Goal: Complete application form

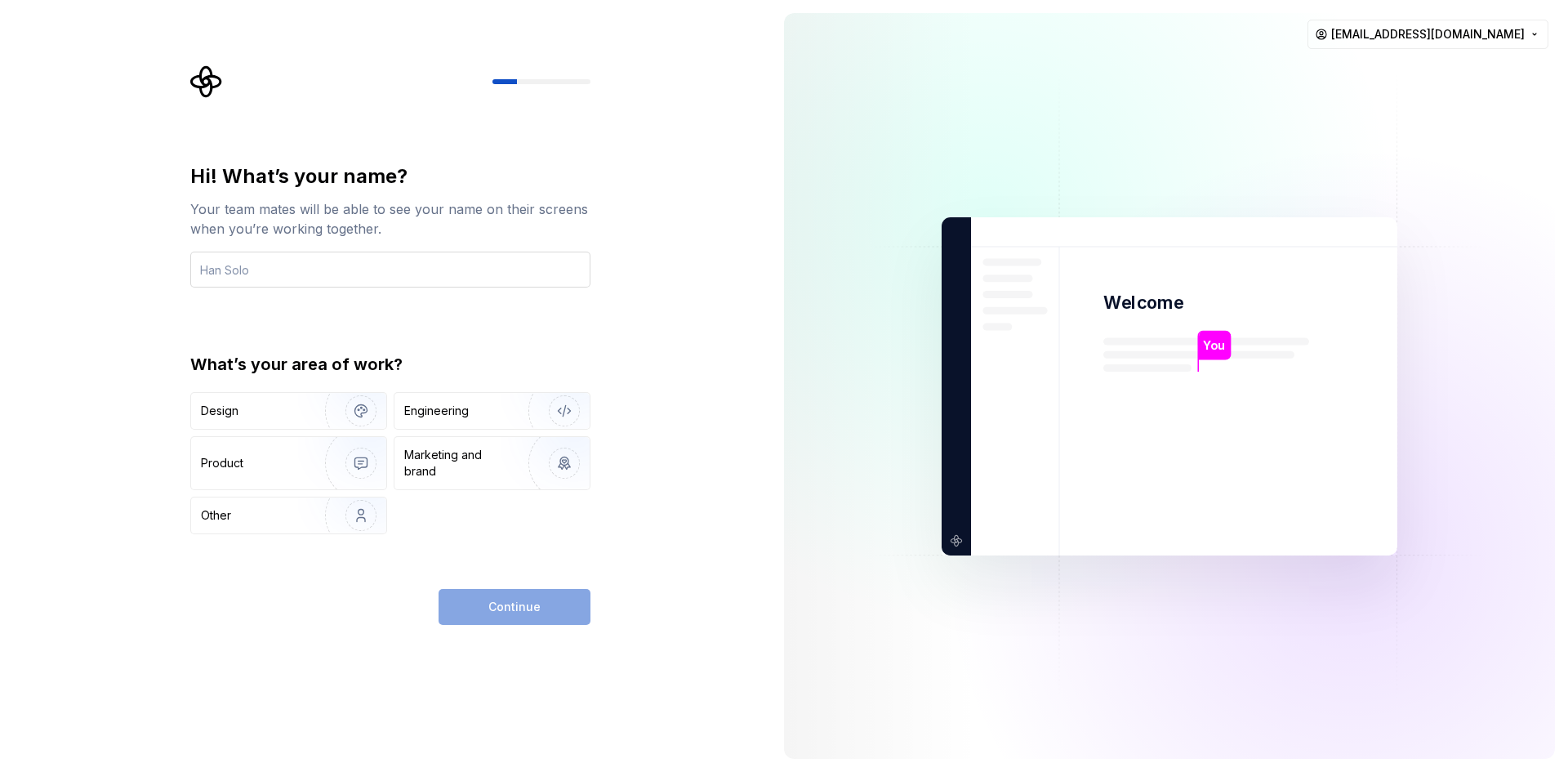
click at [361, 280] on input "text" at bounding box center [390, 270] width 400 height 36
click at [316, 413] on img "button" at bounding box center [350, 411] width 105 height 109
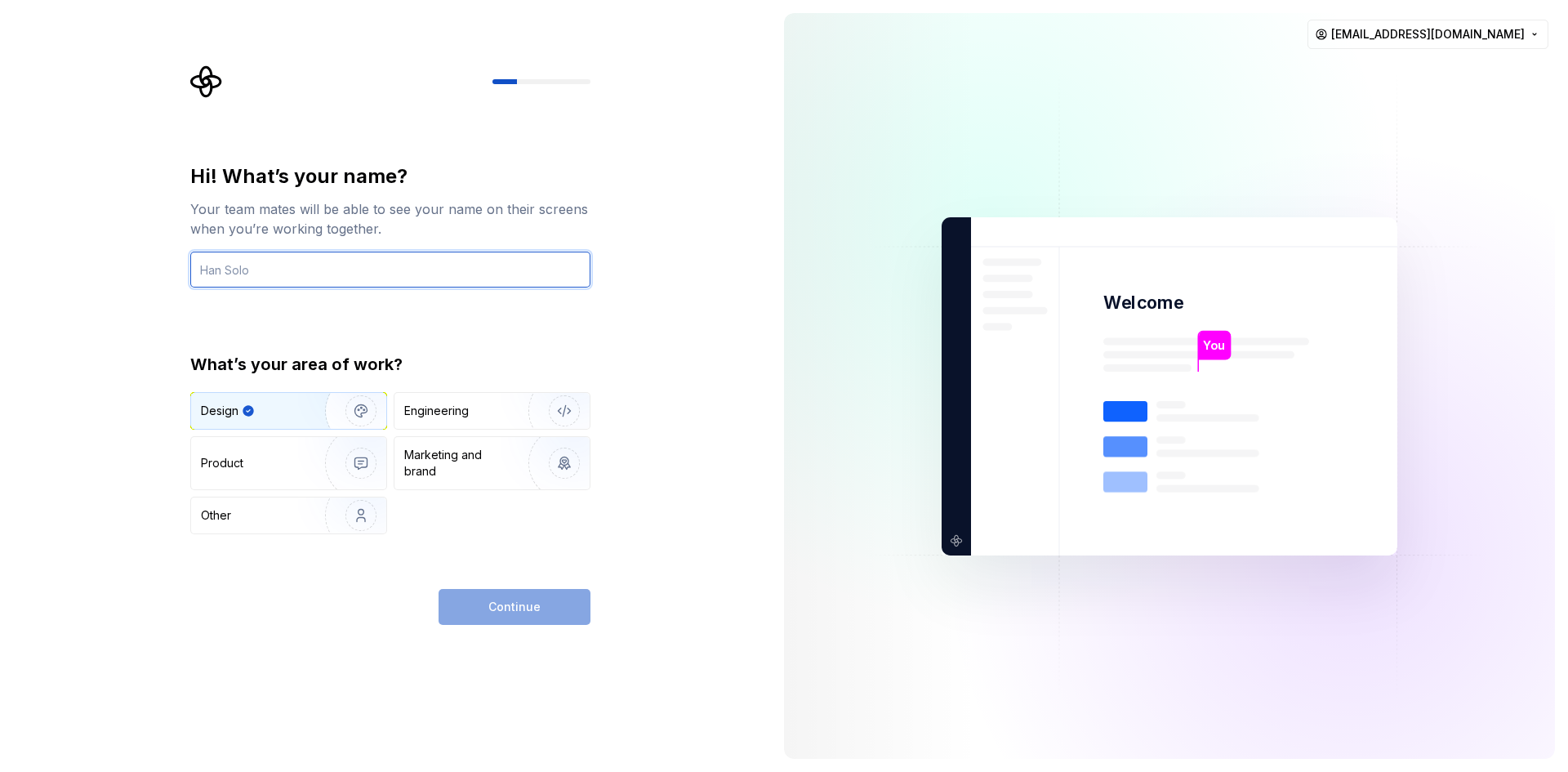
click at [297, 265] on input "text" at bounding box center [390, 270] width 400 height 36
type input "s"
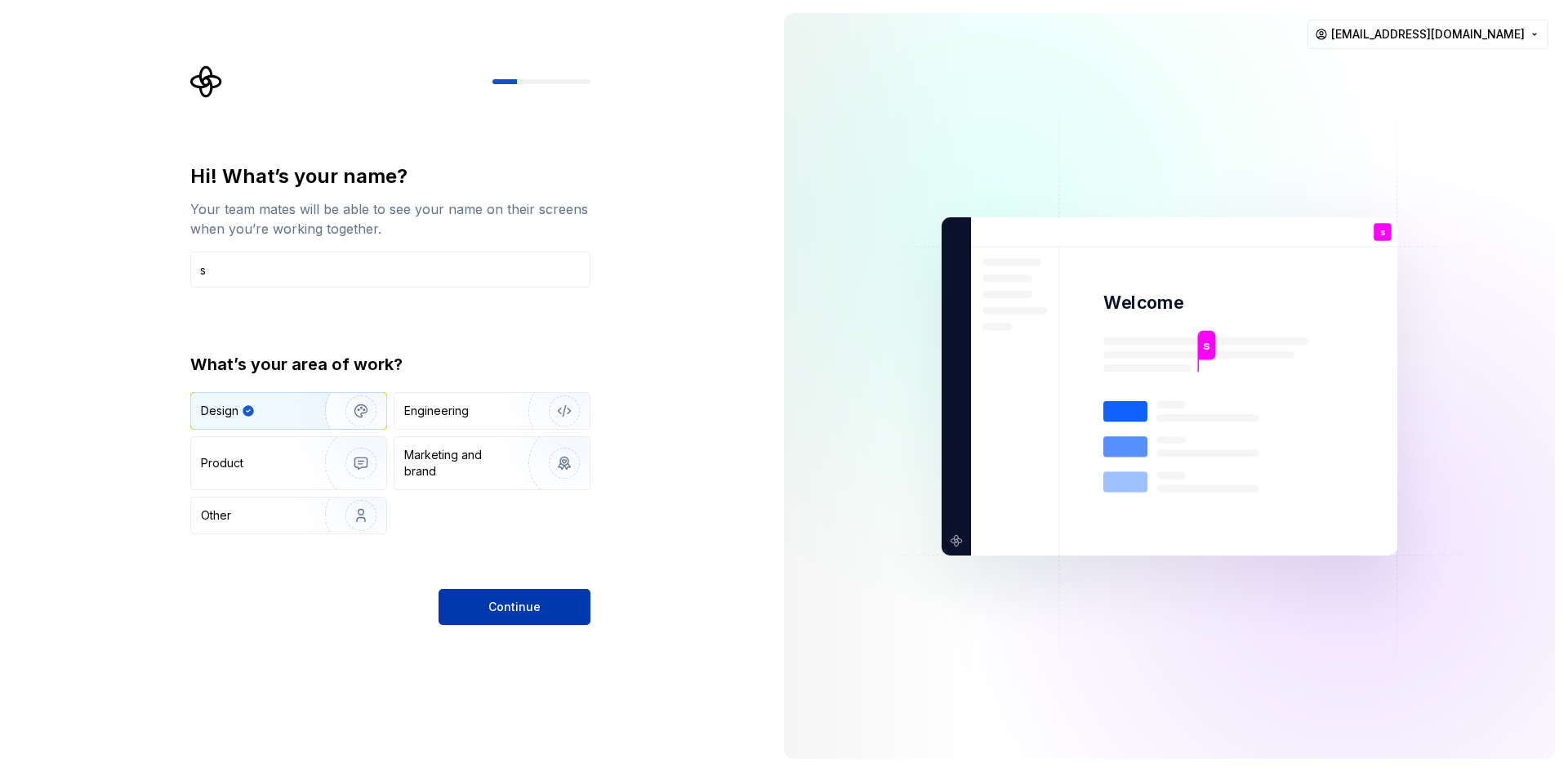
click at [505, 598] on button "Continue" at bounding box center [515, 607] width 152 height 36
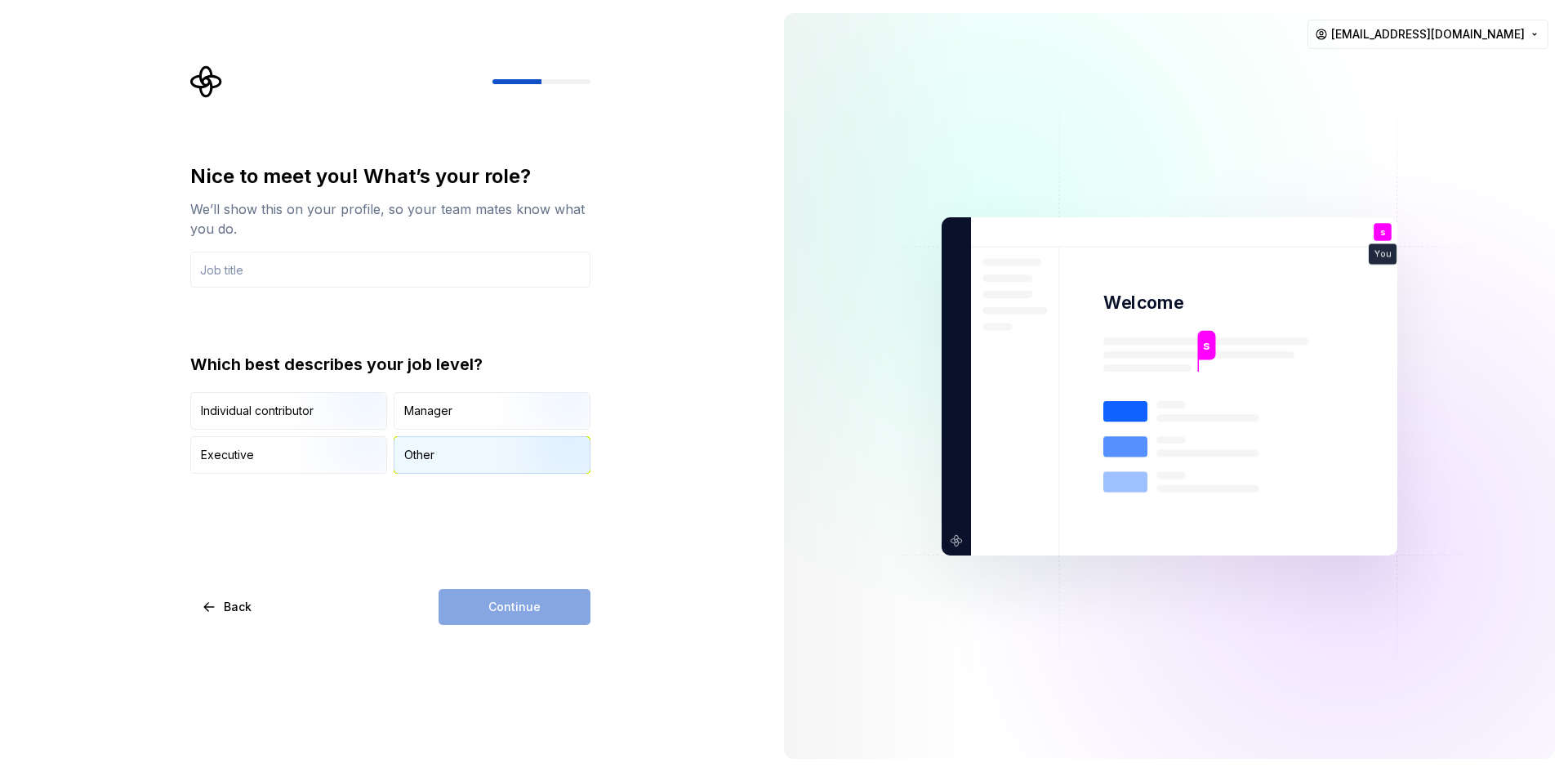
click at [436, 456] on div "Other" at bounding box center [493, 455] width 195 height 36
click at [510, 606] on div "Continue" at bounding box center [515, 607] width 152 height 36
click at [313, 270] on input "text" at bounding box center [390, 270] width 400 height 36
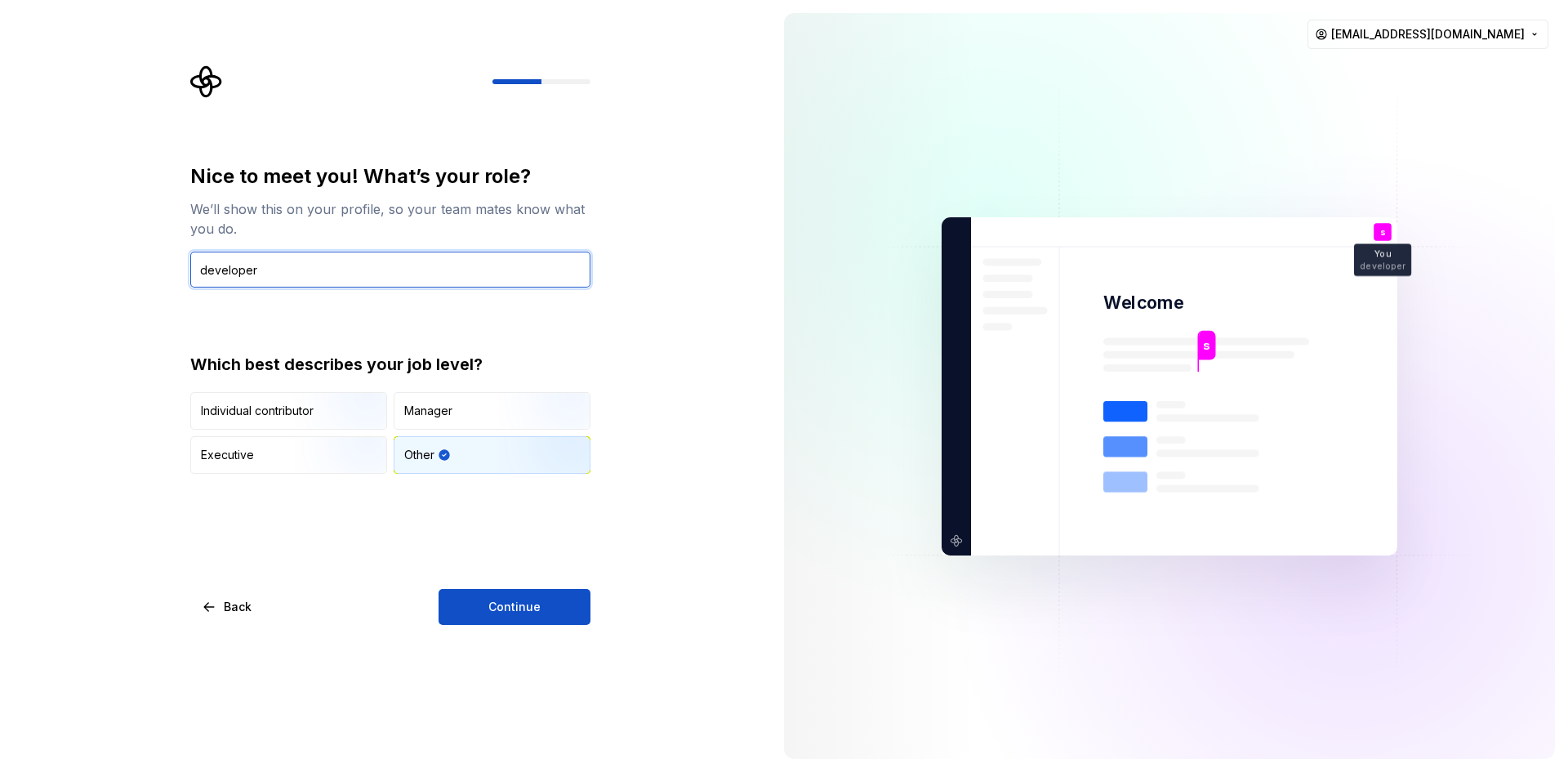
type input "developer"
click at [544, 580] on div "Nice to meet you! What’s your role? We’ll show this on your profile, so your te…" at bounding box center [390, 393] width 400 height 461
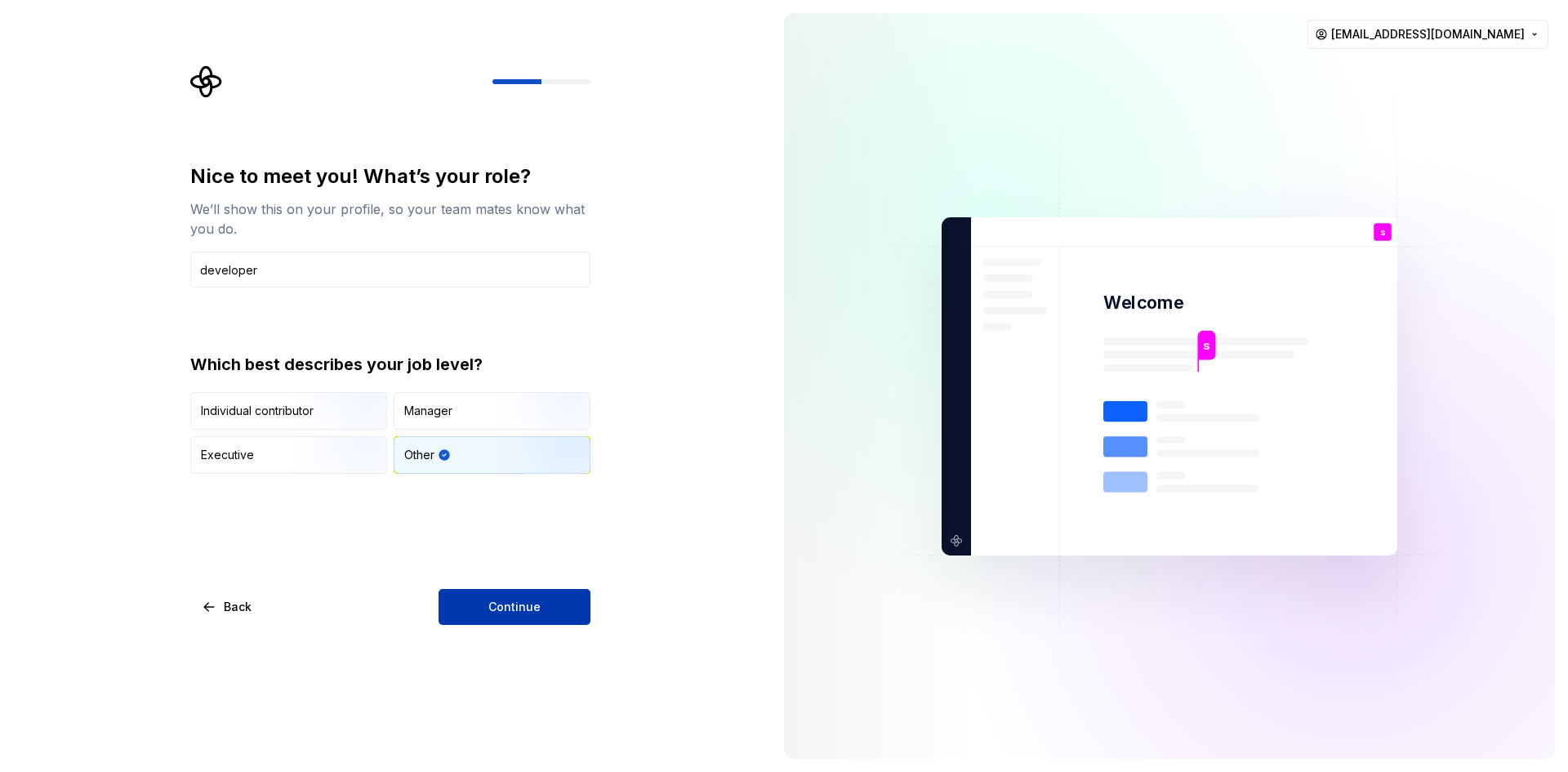
click at [544, 590] on button "Continue" at bounding box center [515, 607] width 152 height 36
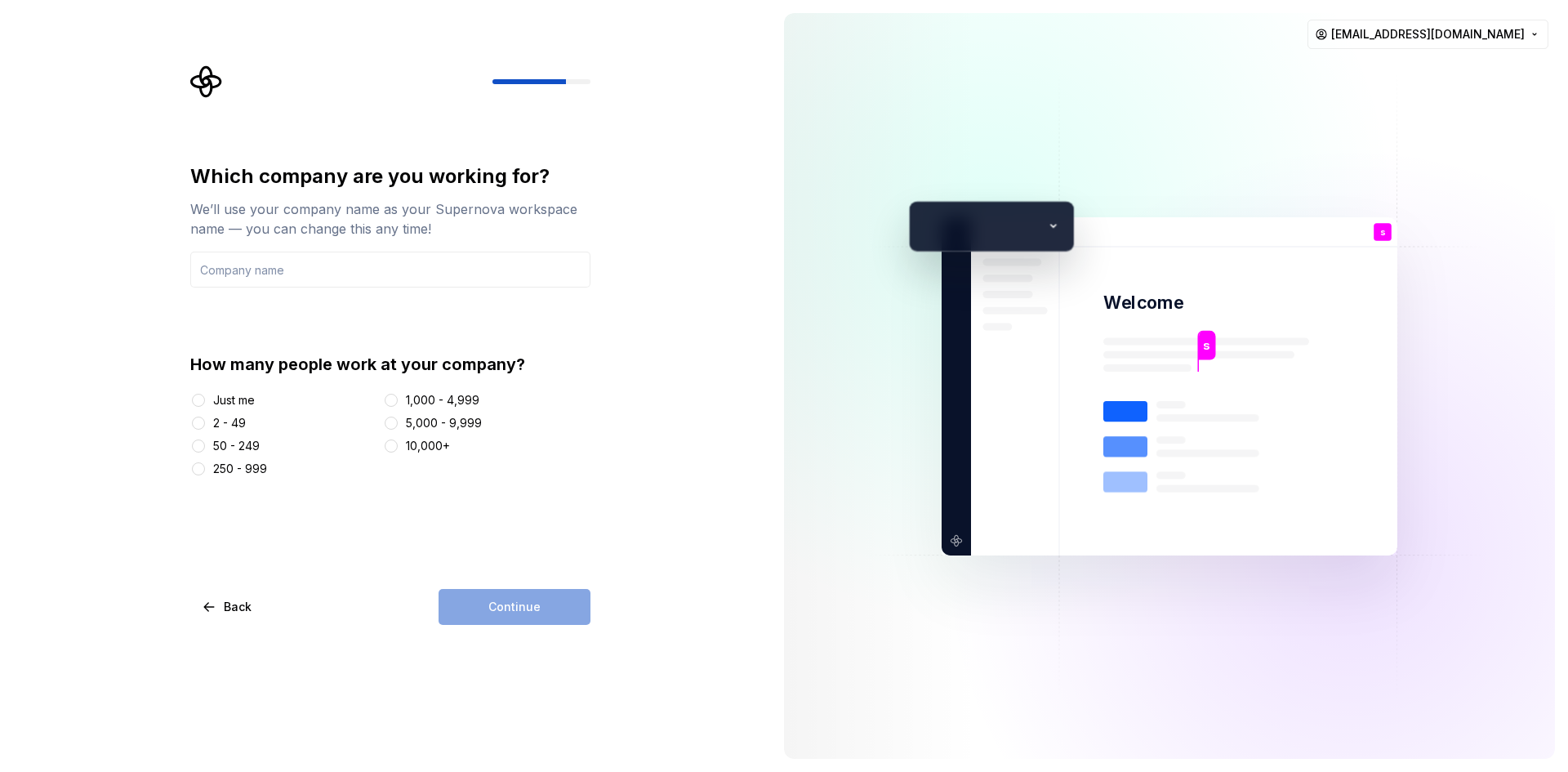
click at [253, 402] on div "Just me" at bounding box center [234, 400] width 42 height 16
click at [205, 402] on button "Just me" at bounding box center [198, 400] width 13 height 13
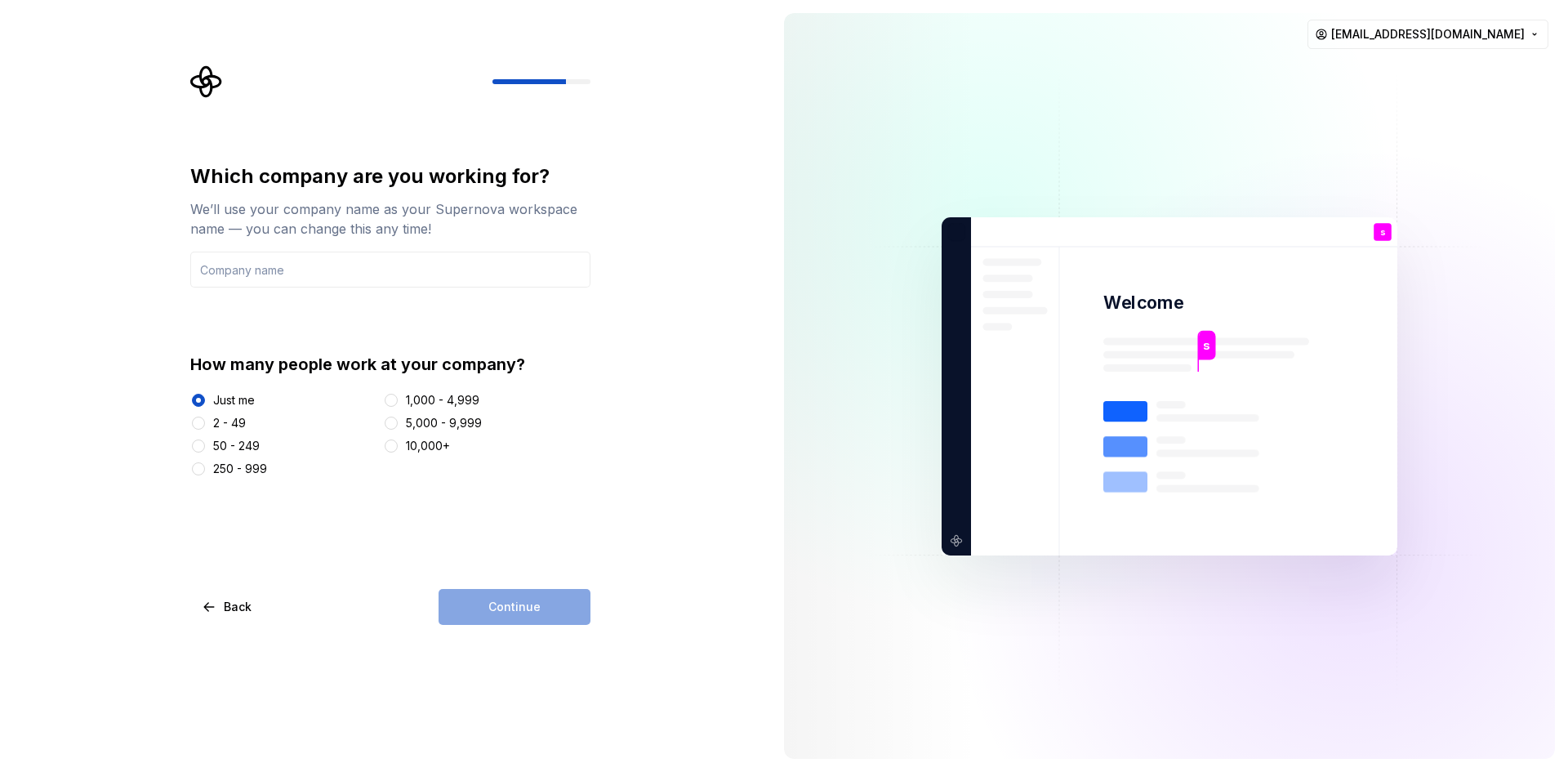
click at [506, 597] on div "Continue" at bounding box center [515, 607] width 152 height 36
click at [328, 279] on input "text" at bounding box center [390, 270] width 400 height 36
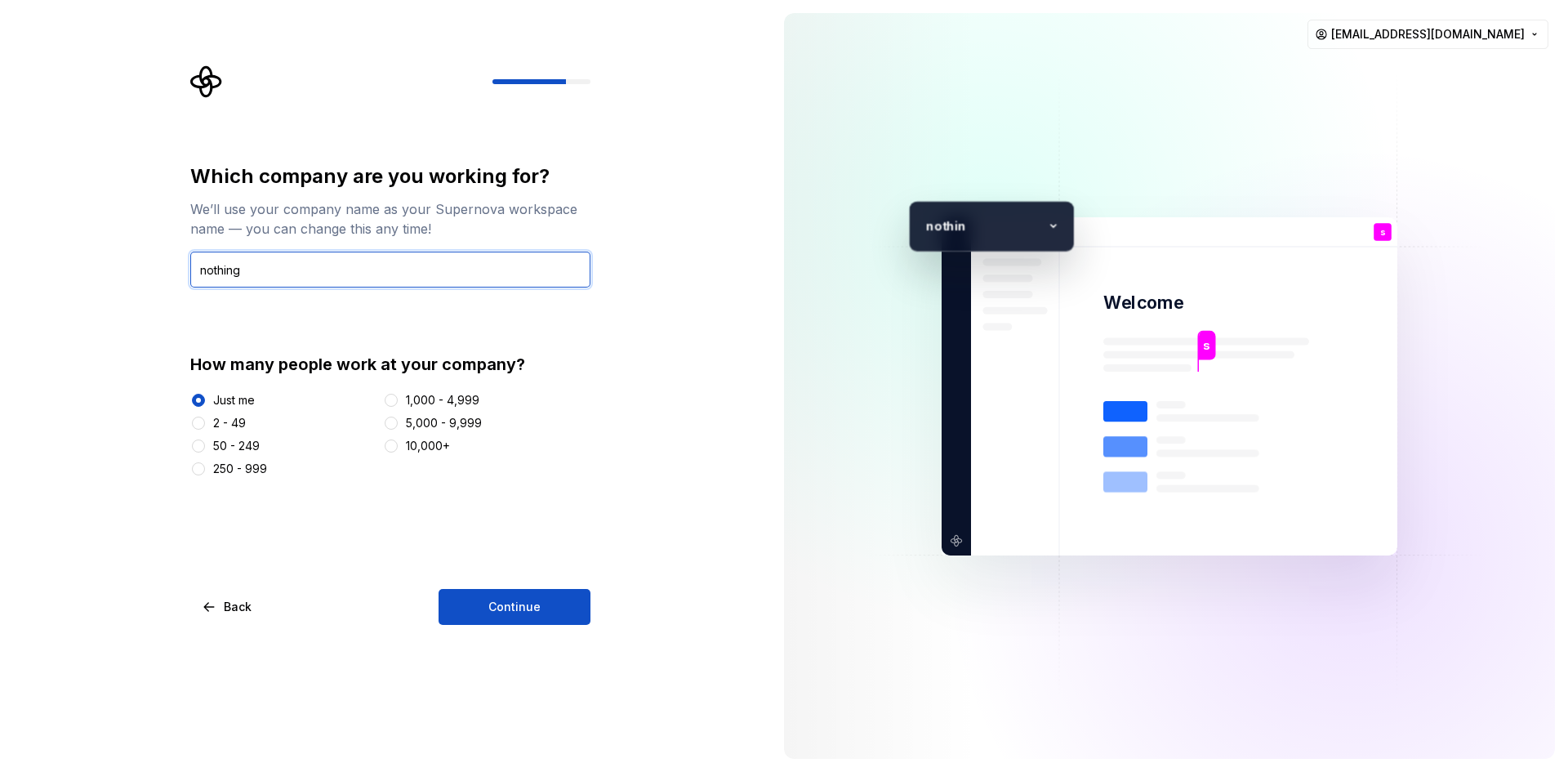
type input "nothing"
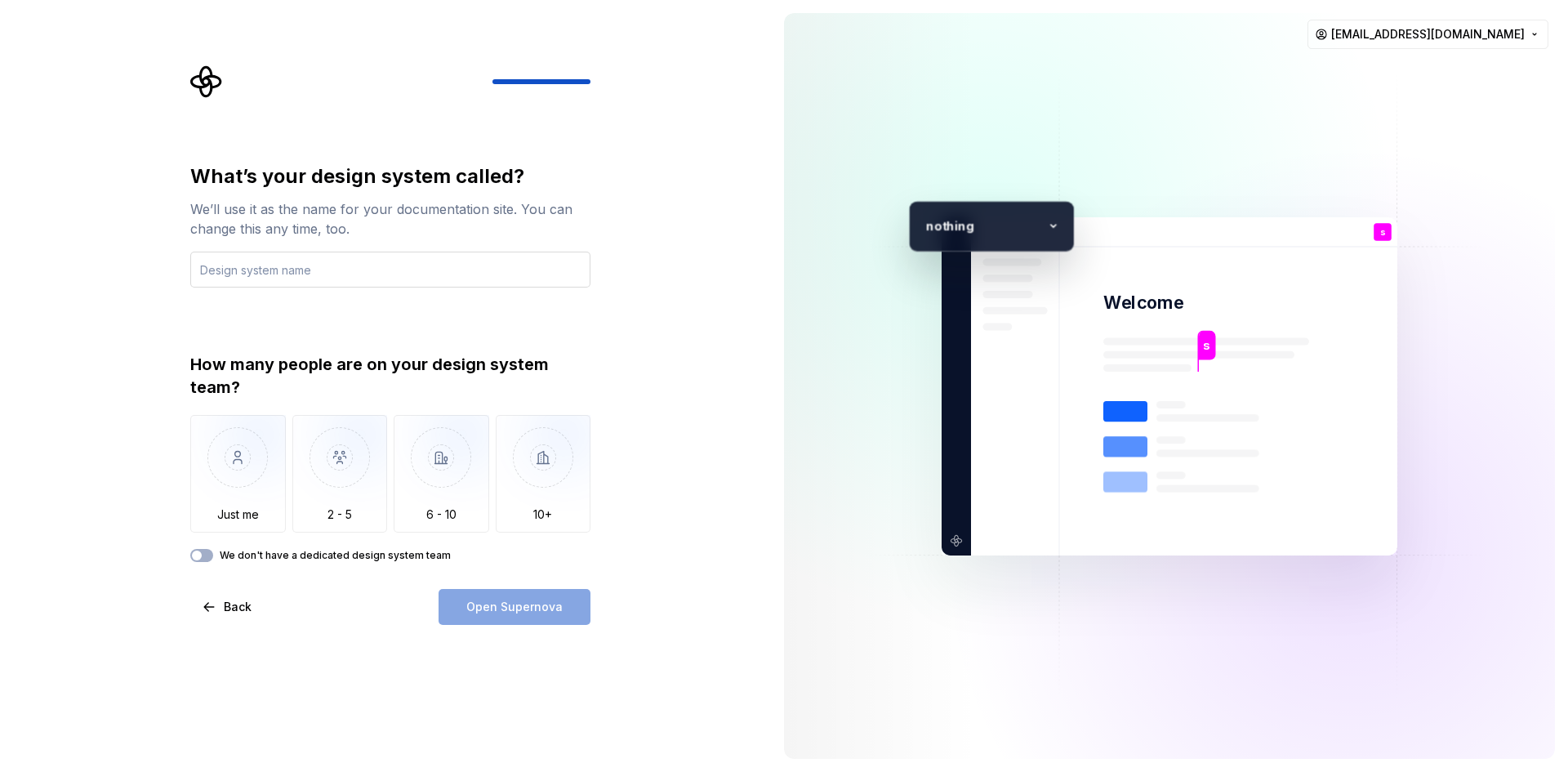
click at [311, 270] on input "text" at bounding box center [390, 270] width 400 height 36
click at [256, 443] on img "button" at bounding box center [238, 469] width 96 height 109
click at [272, 275] on input "text" at bounding box center [390, 270] width 400 height 36
click at [199, 552] on span "button" at bounding box center [196, 555] width 10 height 10
click at [202, 553] on span "button" at bounding box center [206, 555] width 10 height 10
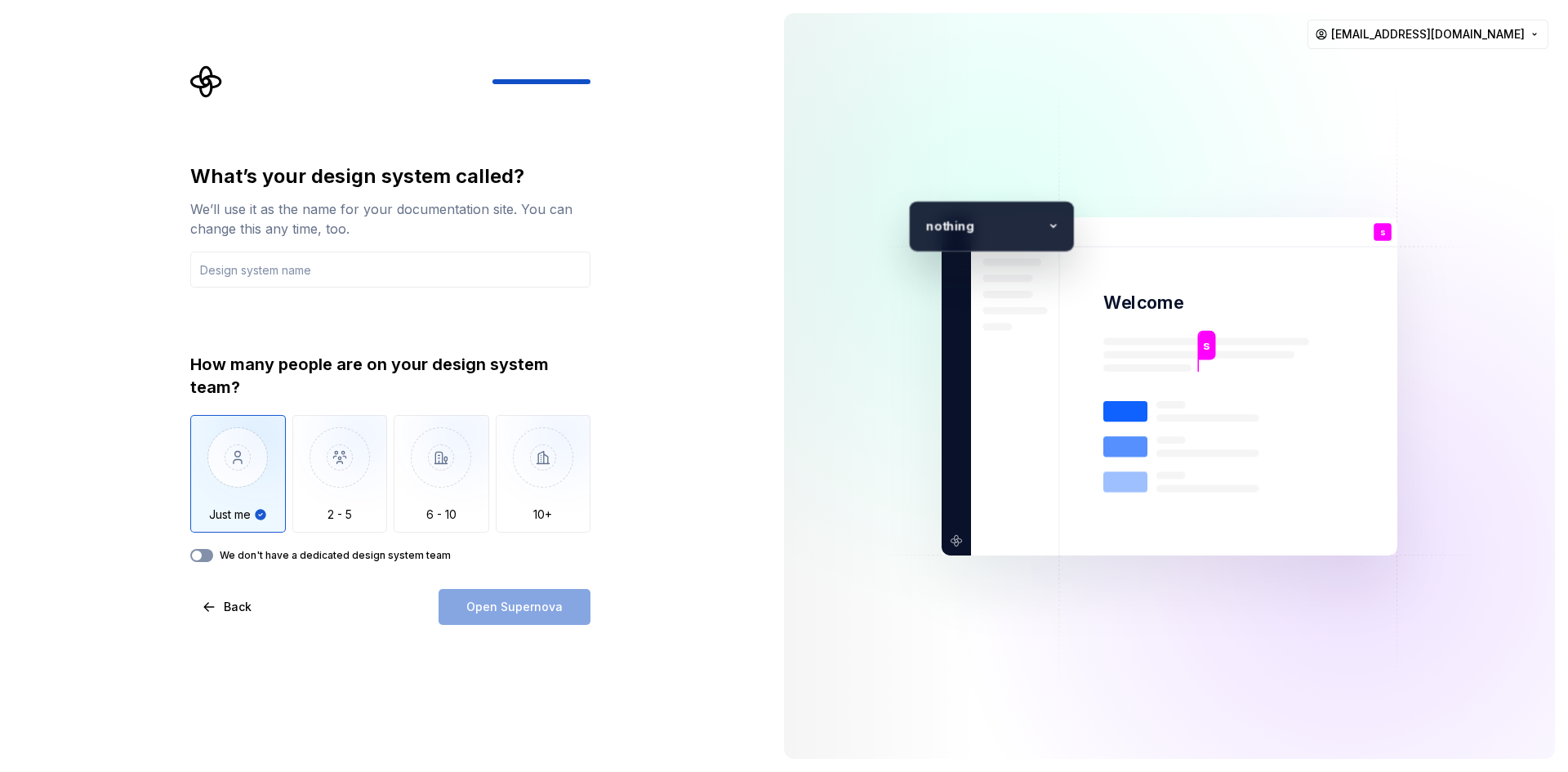
click at [206, 557] on button "We don't have a dedicated design system team" at bounding box center [202, 555] width 23 height 13
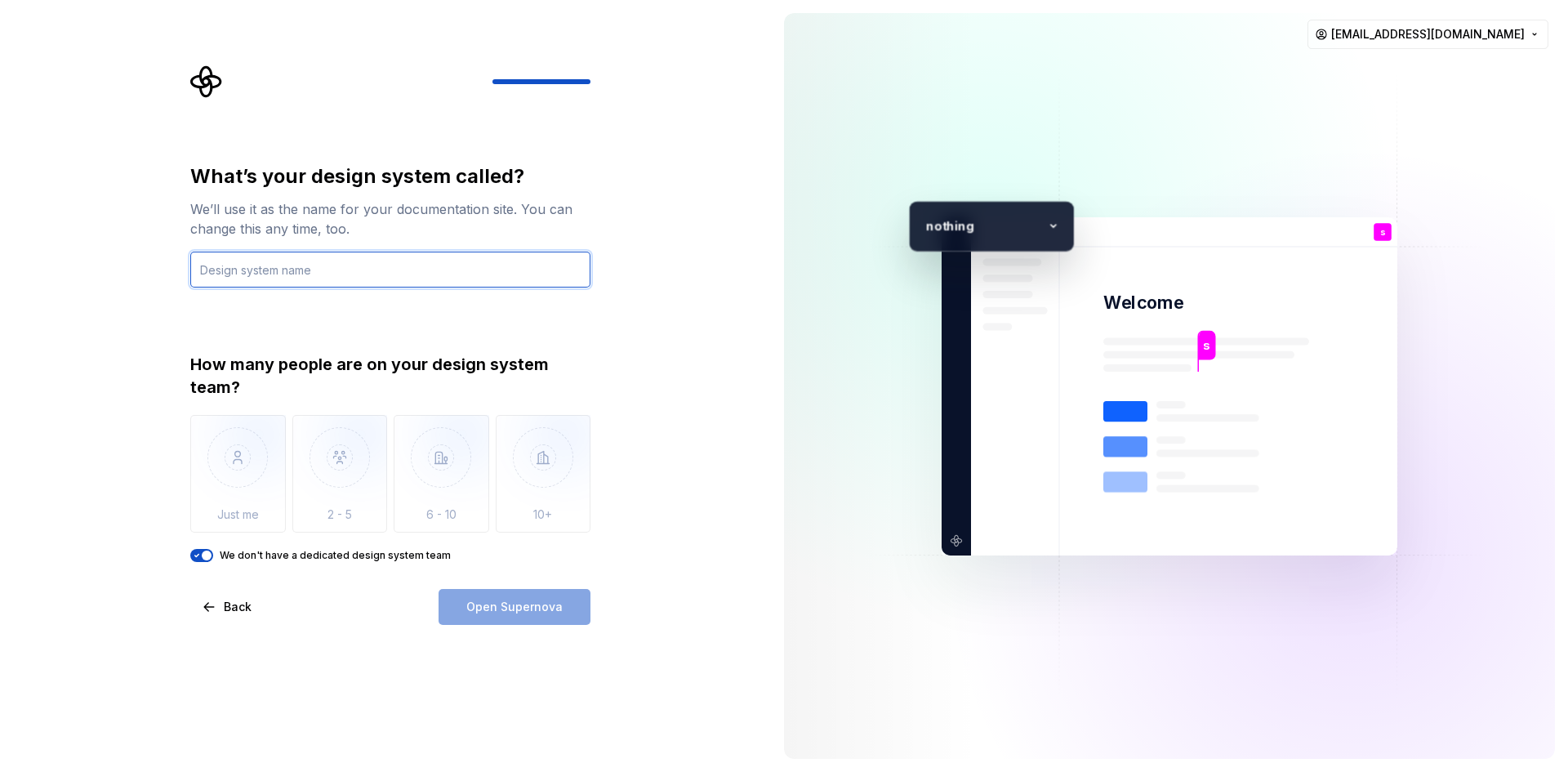
click at [270, 284] on input "text" at bounding box center [390, 270] width 400 height 36
type input "a"
type input "osk"
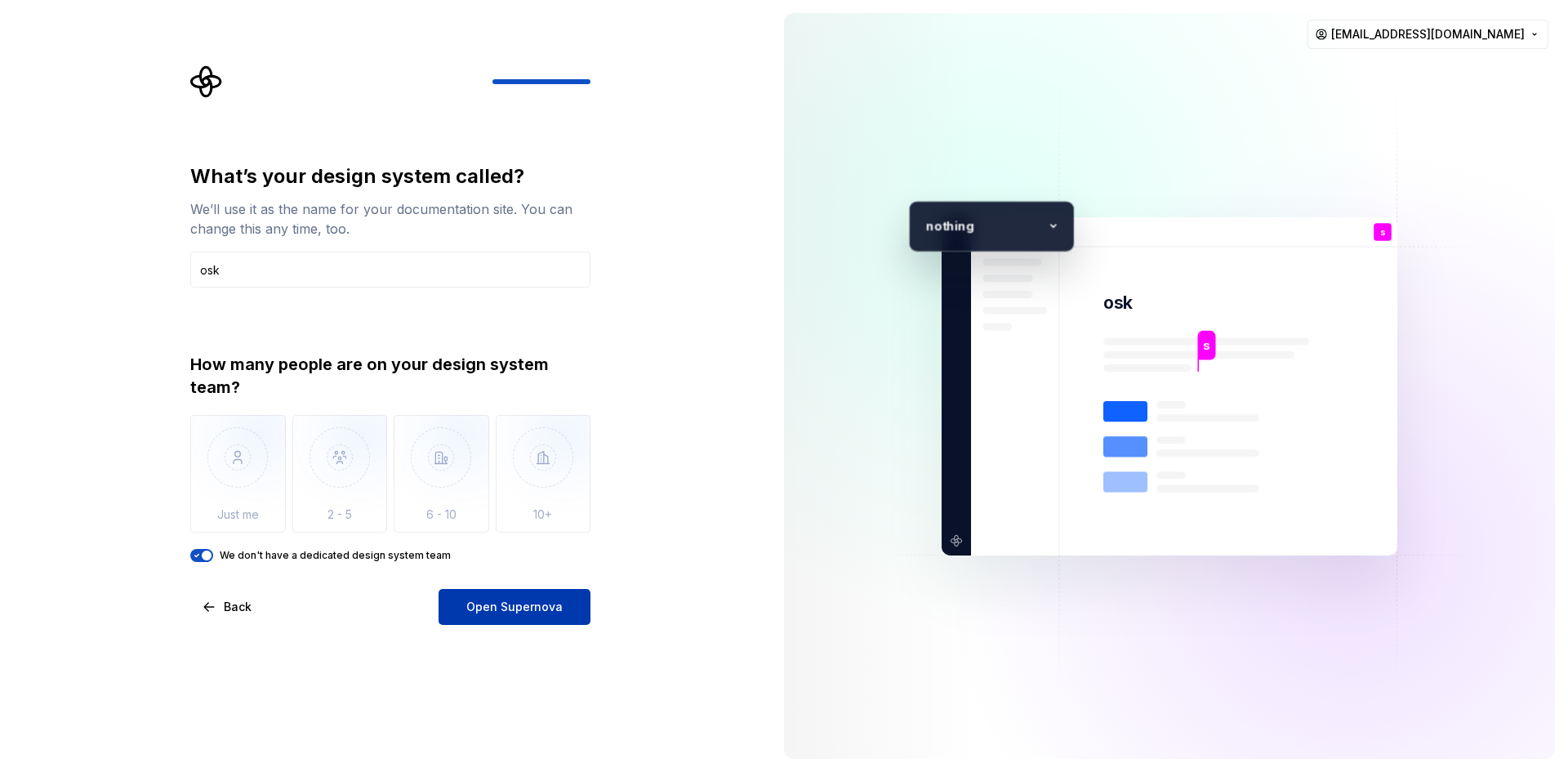
click at [559, 622] on button "Open Supernova" at bounding box center [515, 607] width 152 height 36
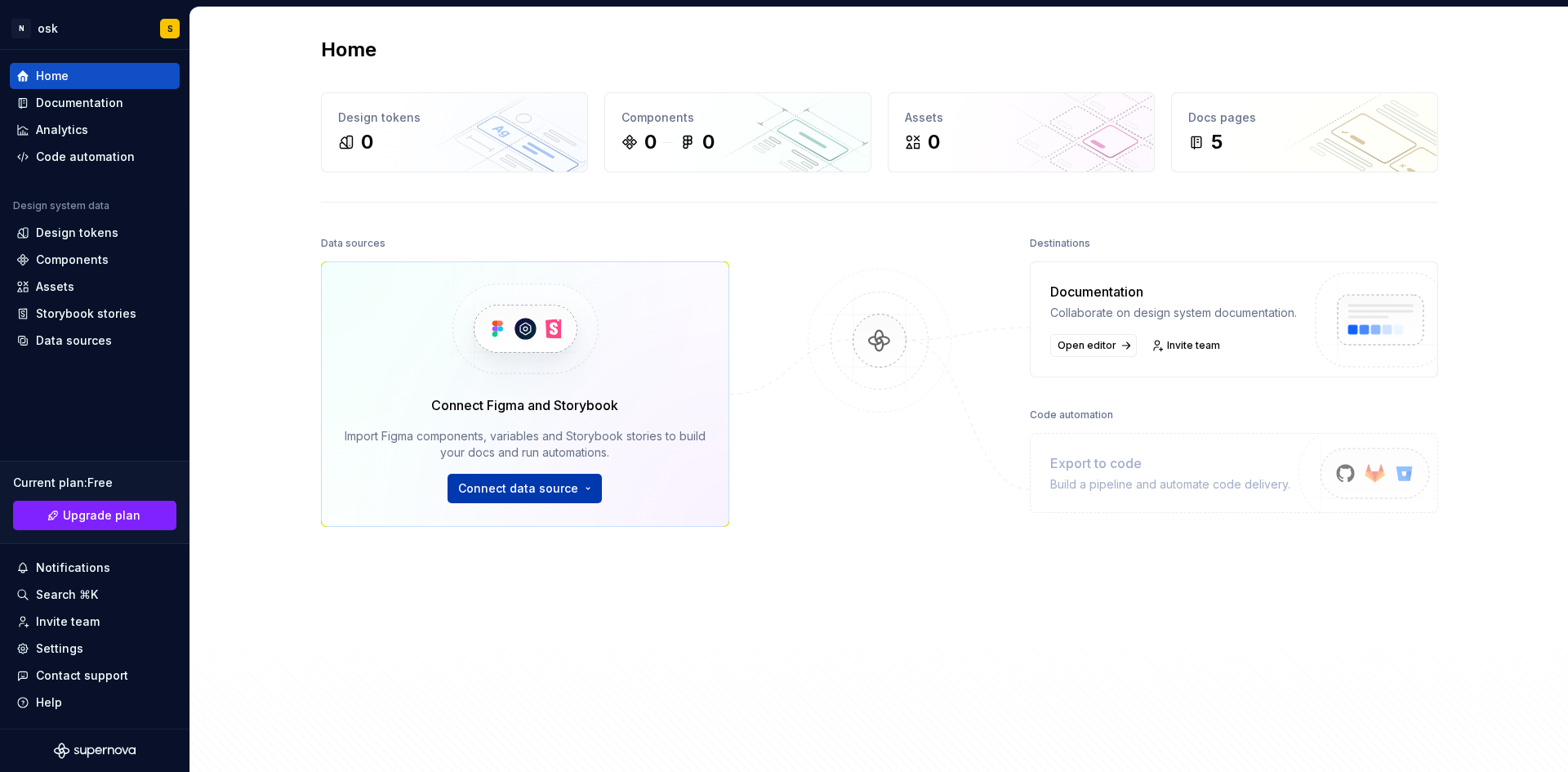
click at [495, 493] on html "N osk S Home Documentation Analytics Code automation Design system data Design …" at bounding box center [784, 386] width 1568 height 772
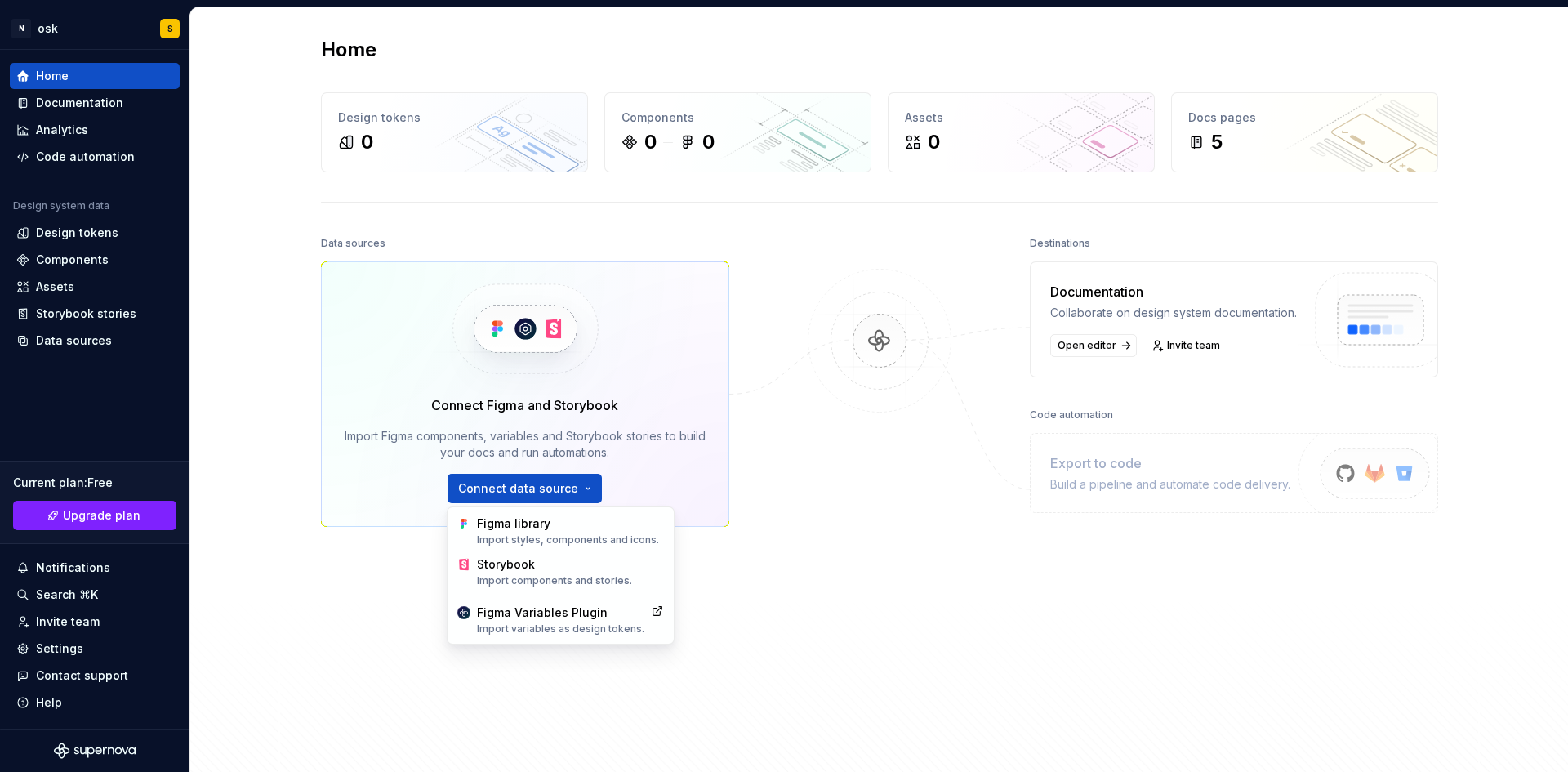
click at [384, 605] on html "N osk S Home Documentation Analytics Code automation Design system data Design …" at bounding box center [784, 386] width 1568 height 772
